Goal: Task Accomplishment & Management: Use online tool/utility

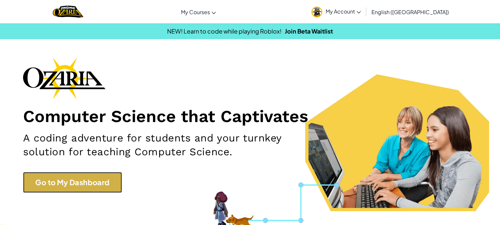
click at [88, 177] on link "Go to My Dashboard" at bounding box center [72, 182] width 99 height 21
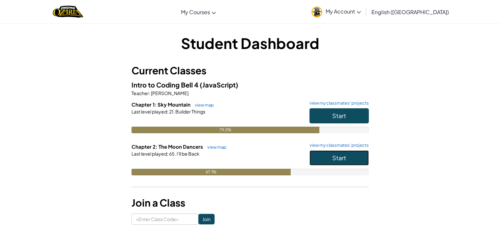
click at [357, 160] on button "Start" at bounding box center [338, 158] width 59 height 15
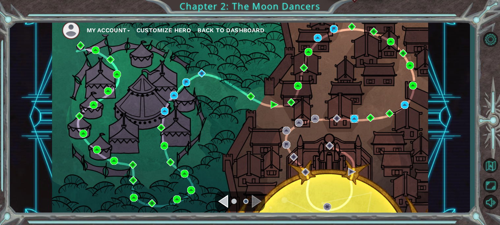
click at [356, 120] on img at bounding box center [354, 119] width 8 height 8
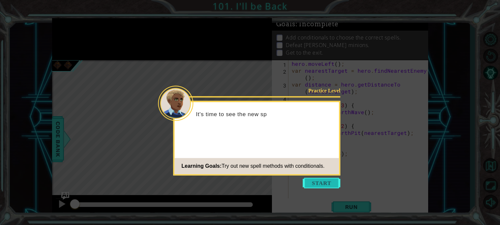
click at [315, 187] on button "Start" at bounding box center [322, 183] width 38 height 11
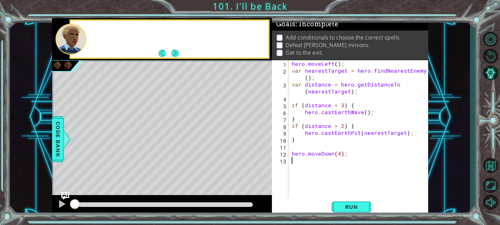
click at [315, 187] on div "hero . moveLeft ( ) ; var nearestTarget = hero . findNearestEnemy ( ) ; var dis…" at bounding box center [359, 136] width 139 height 152
click at [360, 207] on span "Run" at bounding box center [351, 207] width 26 height 7
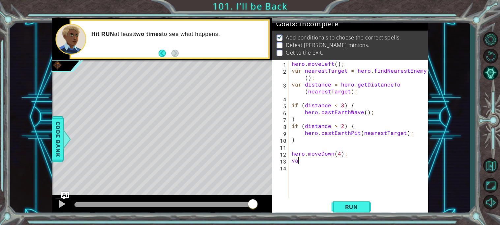
type textarea "v"
type textarea "s"
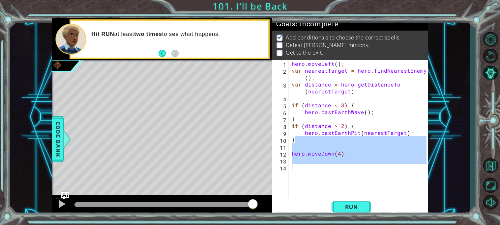
drag, startPoint x: 418, startPoint y: 139, endPoint x: 437, endPoint y: 179, distance: 44.5
click at [437, 179] on div "1 ההההההההההההההההההההההההההההההההההההההההההההההההההההההההההההההההההההההההההההה…" at bounding box center [240, 117] width 460 height 198
click at [407, 136] on div "hero . moveLeft ( ) ; var nearestTarget = hero . findNearestEnemy ( ) ; var dis…" at bounding box center [358, 129] width 136 height 138
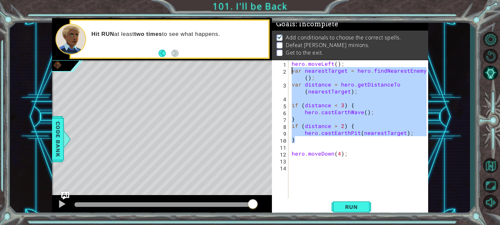
drag, startPoint x: 409, startPoint y: 138, endPoint x: 291, endPoint y: 64, distance: 139.2
click at [291, 64] on div "hero . moveLeft ( ) ; var nearestTarget = hero . findNearestEnemy ( ) ; var dis…" at bounding box center [359, 136] width 139 height 152
type textarea "hero.moveLeft(); var nearestTarget = hero.findNearestEnemy();"
click at [300, 187] on div "hero . moveLeft ( ) ; var nearestTarget = hero . findNearestEnemy ( ) ; var dis…" at bounding box center [359, 136] width 139 height 152
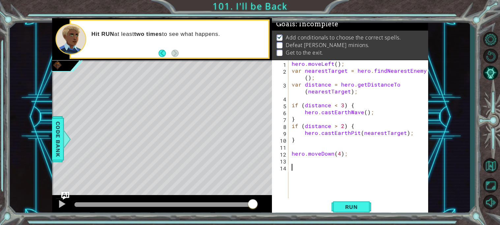
click at [301, 168] on div "hero . moveLeft ( ) ; var nearestTarget = hero . findNearestEnemy ( ) ; var dis…" at bounding box center [359, 136] width 139 height 152
paste textarea "}"
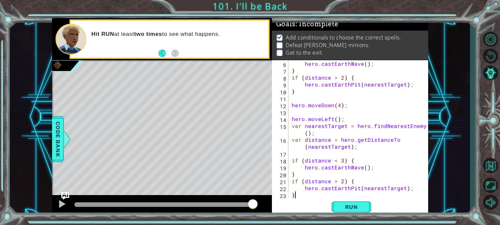
scroll to position [55, 0]
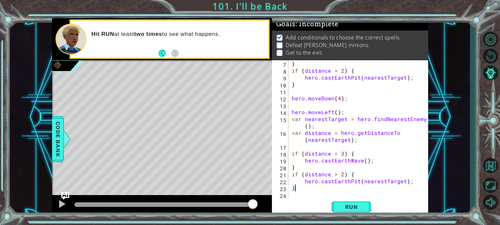
click at [343, 112] on div "} if ( distance > 2 ) { hero . castEarthPit ( nearestTarget ) ; } hero . moveDo…" at bounding box center [359, 136] width 139 height 152
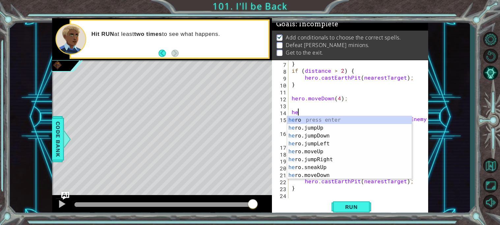
type textarea "h"
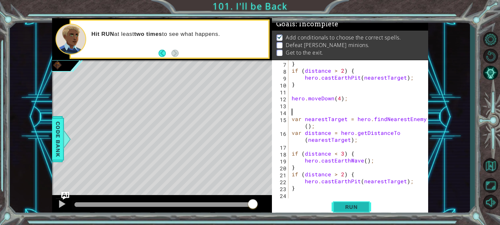
click at [363, 207] on span "Run" at bounding box center [351, 207] width 26 height 7
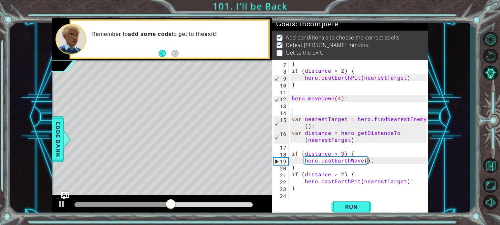
click at [305, 195] on div "} if ( distance > 2 ) { hero . castEarthPit ( nearestTarget ) ; } hero . moveDo…" at bounding box center [359, 136] width 139 height 152
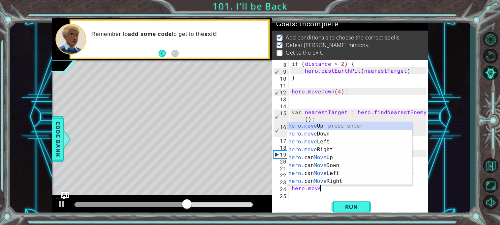
scroll to position [0, 1]
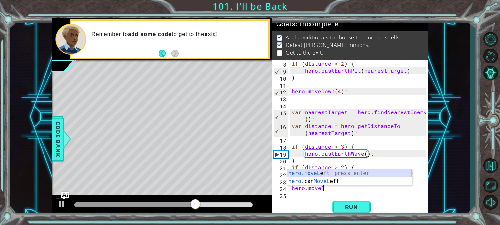
click at [326, 172] on div "hero.moveL eft press enter hero. can MoveL eft press enter" at bounding box center [349, 186] width 125 height 32
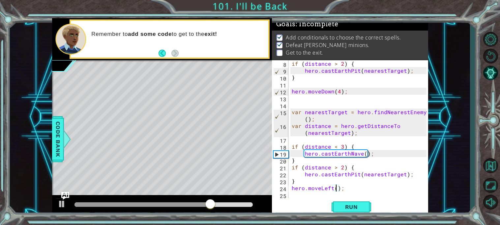
scroll to position [0, 3]
type textarea "hero.moveLeft(4);"
click at [360, 209] on span "Run" at bounding box center [351, 207] width 26 height 7
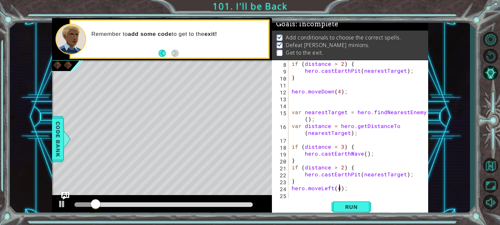
click at [297, 195] on div "if ( distance > 2 ) { hero . castEarthPit ( nearestTarget ) ; } hero . moveDown…" at bounding box center [359, 136] width 139 height 152
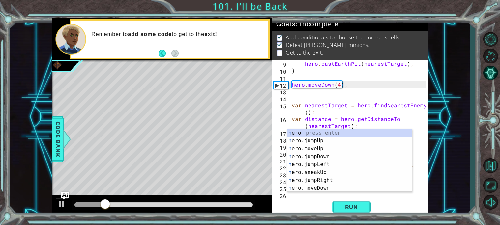
scroll to position [69, 0]
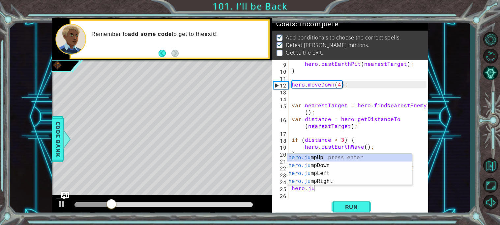
type textarea "hero.jum"
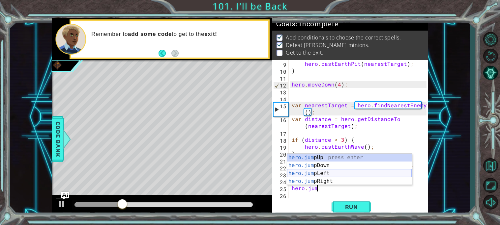
click at [315, 172] on div "hero.jum pUp press enter hero.jum pDown press enter hero.jum pLeft press enter …" at bounding box center [349, 177] width 125 height 47
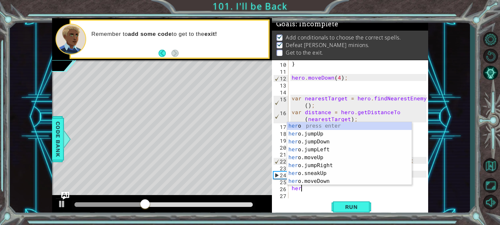
scroll to position [0, 0]
type textarea "h"
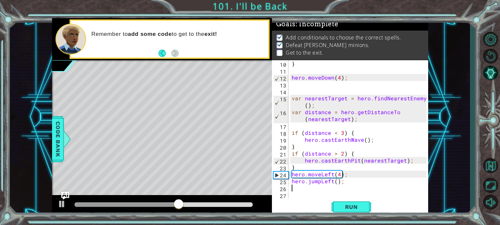
click at [337, 181] on div "} hero . moveDown ( 4 ) ; var nearestTarget = hero . findNearestEnemy ( ) ; var…" at bounding box center [359, 136] width 139 height 152
type textarea "hero.jumpLeft(1);"
click at [362, 211] on button "Run" at bounding box center [351, 206] width 40 height 15
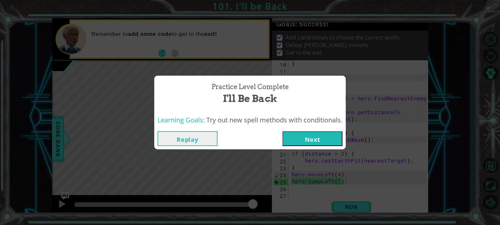
click at [339, 146] on button "Next" at bounding box center [312, 138] width 60 height 15
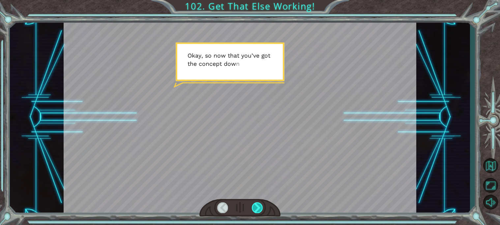
click at [260, 206] on div at bounding box center [257, 208] width 11 height 11
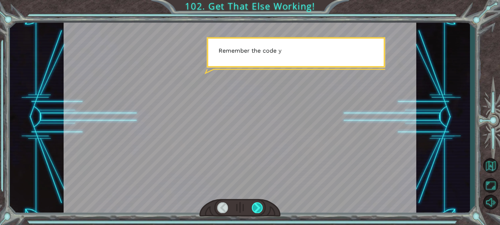
click at [257, 206] on div at bounding box center [257, 208] width 11 height 11
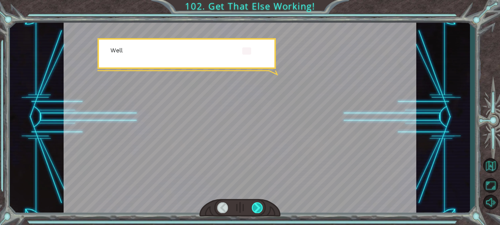
click at [260, 206] on div at bounding box center [257, 208] width 11 height 11
click at [259, 206] on div at bounding box center [257, 208] width 11 height 11
click at [261, 206] on div at bounding box center [257, 208] width 11 height 11
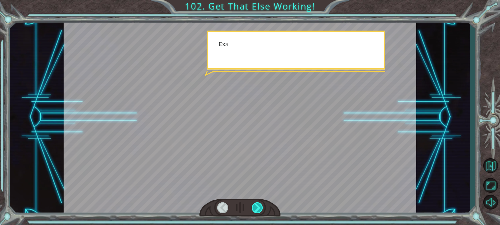
click at [260, 208] on div at bounding box center [257, 208] width 11 height 11
click at [257, 209] on div at bounding box center [257, 208] width 11 height 11
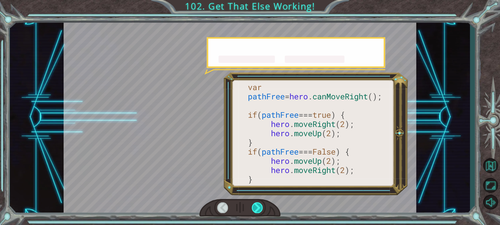
click at [259, 208] on div at bounding box center [257, 208] width 11 height 11
click at [262, 203] on div at bounding box center [257, 208] width 11 height 11
click at [259, 207] on div at bounding box center [257, 208] width 11 height 11
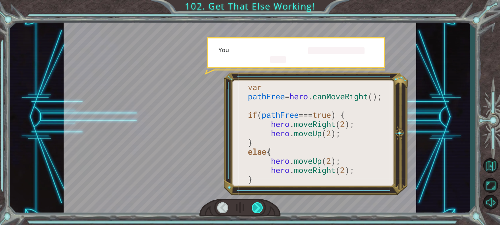
click at [255, 208] on div at bounding box center [257, 208] width 11 height 11
click at [261, 206] on div at bounding box center [257, 208] width 11 height 11
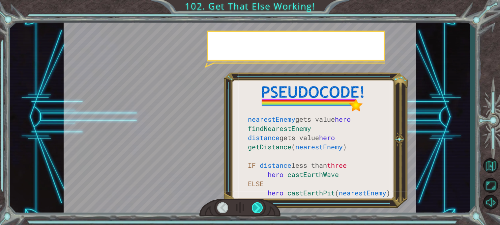
click at [257, 210] on div at bounding box center [257, 208] width 11 height 11
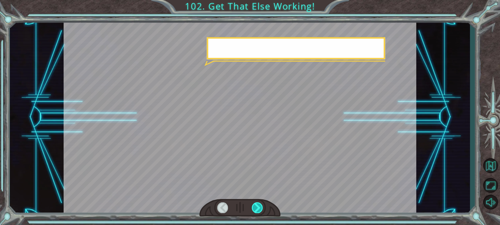
click at [257, 209] on div at bounding box center [257, 208] width 11 height 11
click at [260, 207] on div at bounding box center [257, 208] width 11 height 11
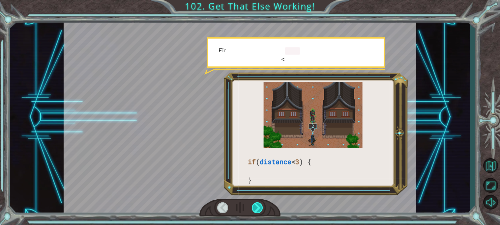
click at [260, 211] on div at bounding box center [257, 208] width 11 height 11
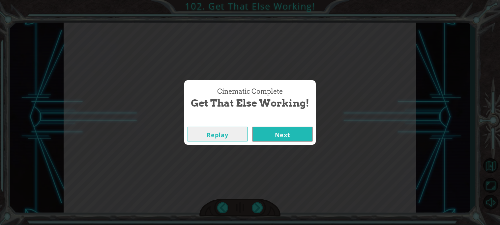
click at [284, 140] on button "Next" at bounding box center [282, 134] width 60 height 15
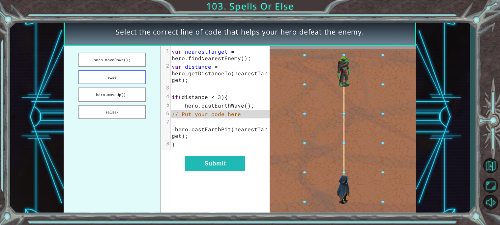
click at [119, 83] on button "else" at bounding box center [112, 77] width 68 height 14
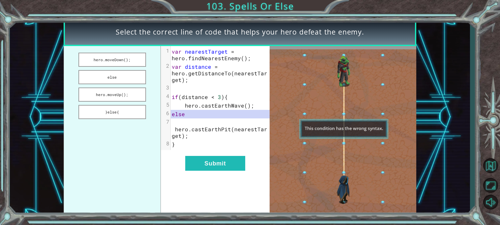
click at [227, 179] on div "xxxxxxxxxx 8 1 var nearestTarget = hero . findNearestEnemy (); 2 var distance =…" at bounding box center [215, 131] width 109 height 170
click at [244, 161] on button "Submit" at bounding box center [215, 163] width 60 height 15
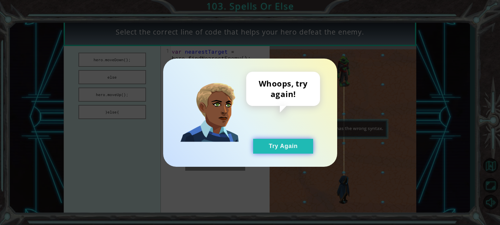
click at [297, 150] on button "Try Again" at bounding box center [283, 146] width 60 height 15
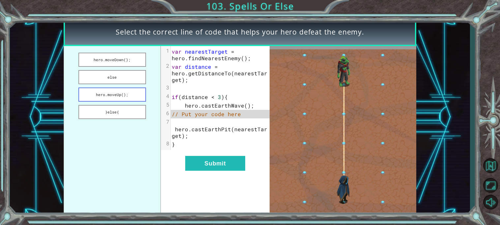
click at [101, 92] on button "hero.moveUp();" at bounding box center [112, 95] width 68 height 14
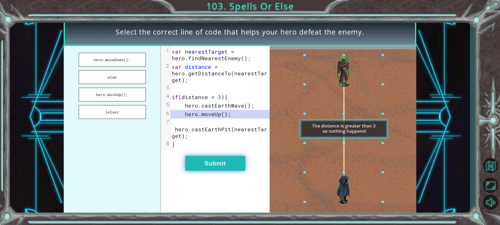
click at [237, 160] on button "Submit" at bounding box center [215, 163] width 60 height 15
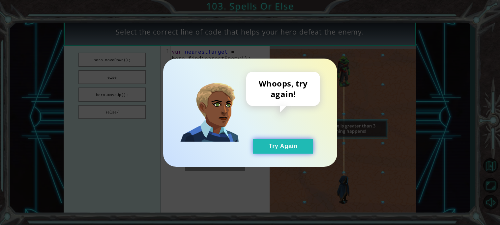
click at [279, 145] on button "Try Again" at bounding box center [283, 146] width 60 height 15
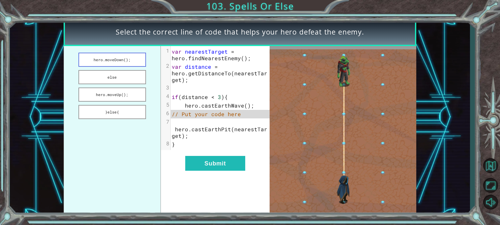
click at [100, 64] on button "hero.moveDown();" at bounding box center [112, 60] width 68 height 14
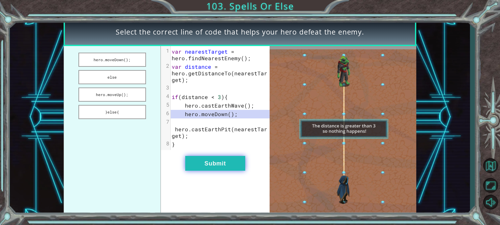
click at [225, 168] on button "Submit" at bounding box center [215, 163] width 60 height 15
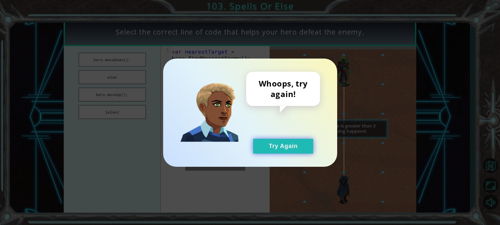
click at [285, 145] on button "Try Again" at bounding box center [283, 146] width 60 height 15
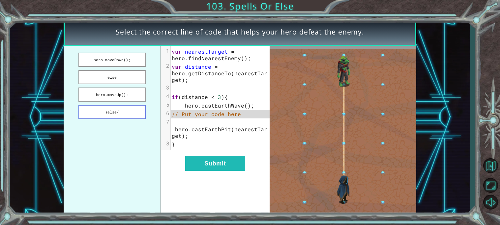
click at [98, 113] on button "}else{" at bounding box center [112, 112] width 68 height 14
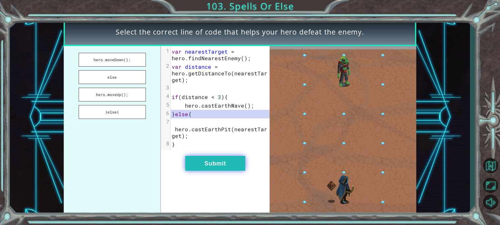
click at [235, 169] on button "Submit" at bounding box center [215, 163] width 60 height 15
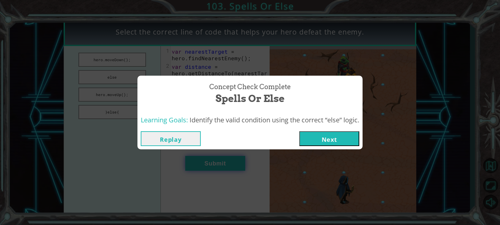
click at [345, 139] on button "Next" at bounding box center [329, 138] width 60 height 15
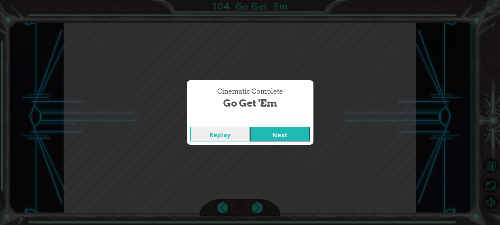
click at [287, 134] on button "Next" at bounding box center [280, 134] width 60 height 15
